Goal: Use online tool/utility

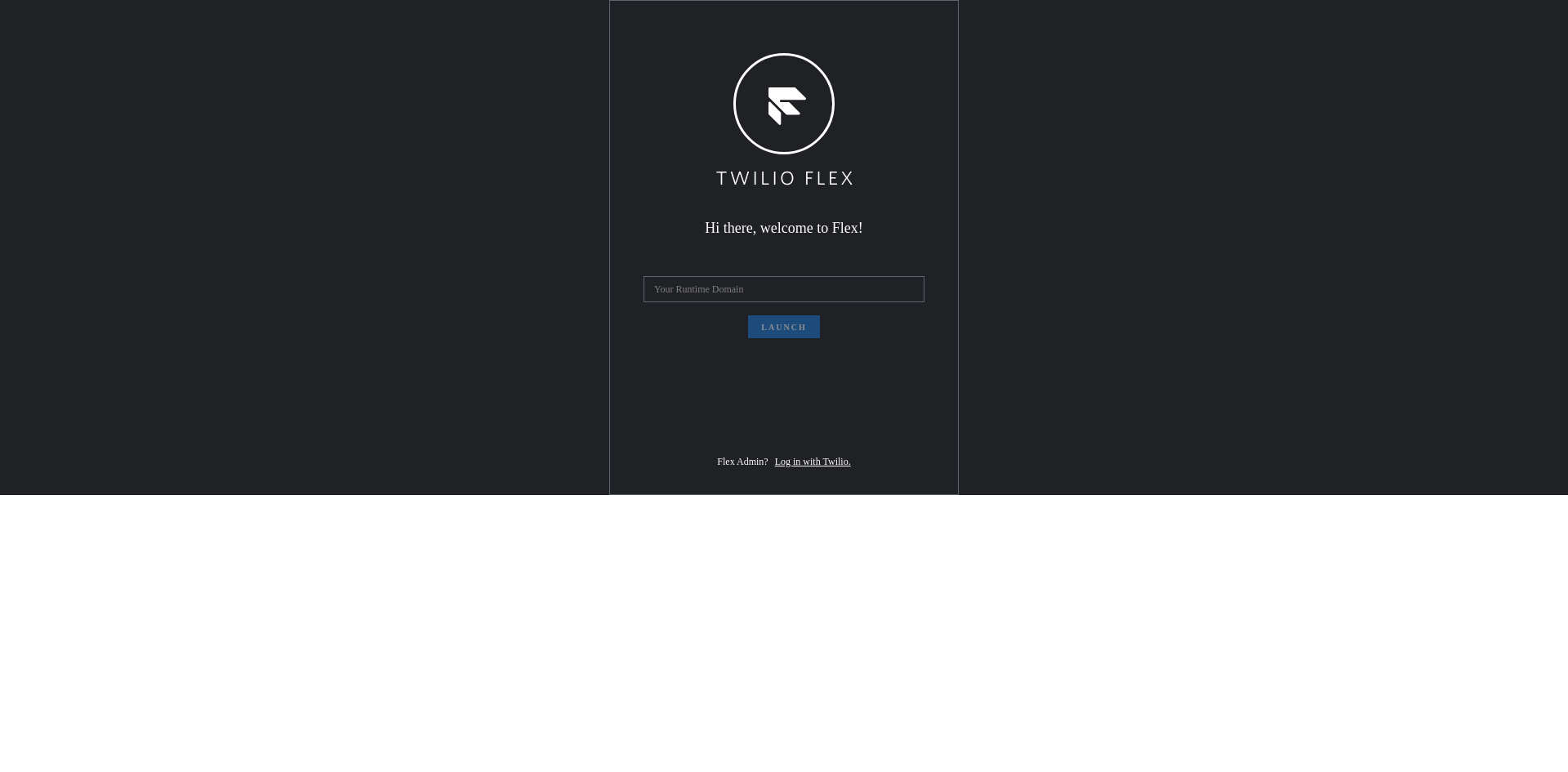
click at [775, 302] on input "text" at bounding box center [784, 289] width 281 height 26
type input "skobeloff-aardvark-1826"
drag, startPoint x: 784, startPoint y: 432, endPoint x: 623, endPoint y: 427, distance: 161.1
click at [624, 429] on div "Hi there, welcome to Flex! skobeloff-aardvark-1826 Launch Flex Admin? Log in wi…" at bounding box center [784, 248] width 348 height 494
click at [774, 332] on span "Launch" at bounding box center [783, 327] width 45 height 9
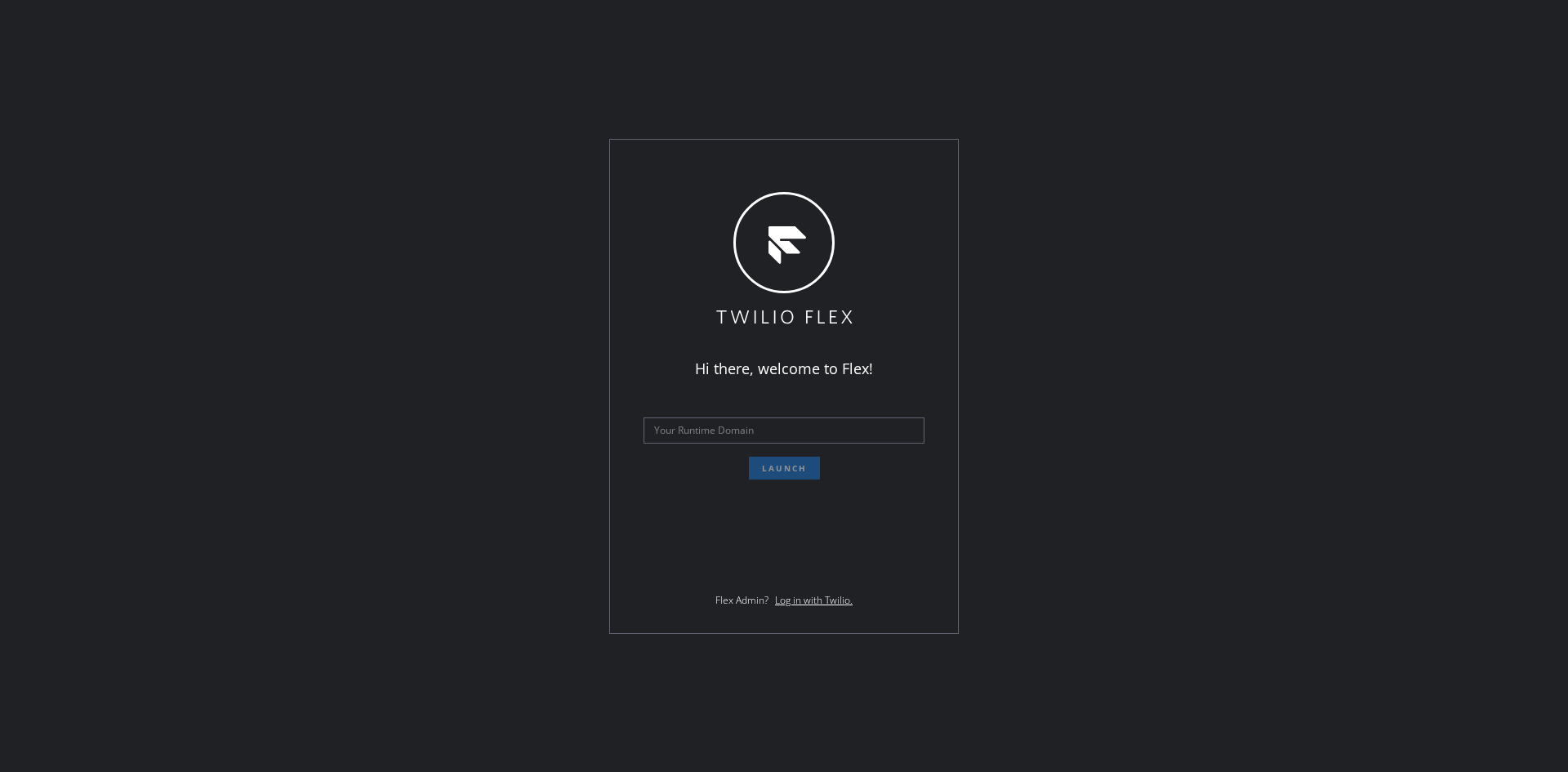
drag, startPoint x: 735, startPoint y: 418, endPoint x: 757, endPoint y: 428, distance: 24.2
click at [734, 419] on input "text" at bounding box center [784, 430] width 281 height 26
type input "skobeloff-aardvark-1826"
click at [777, 467] on span "Launch" at bounding box center [784, 468] width 45 height 11
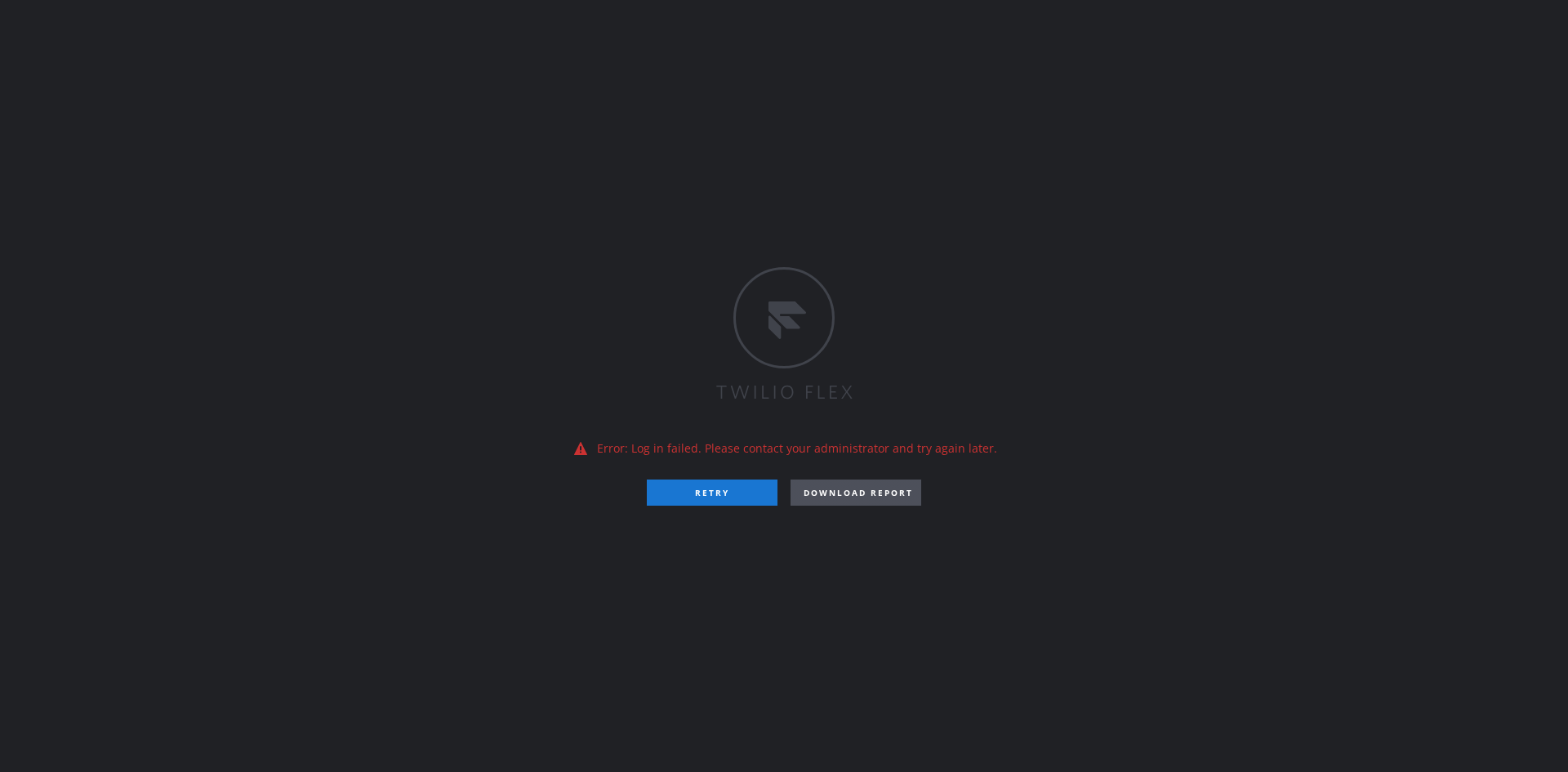
click at [867, 488] on span "DOWNLOAD REPORT" at bounding box center [858, 493] width 110 height 11
